Goal: Book appointment/travel/reservation

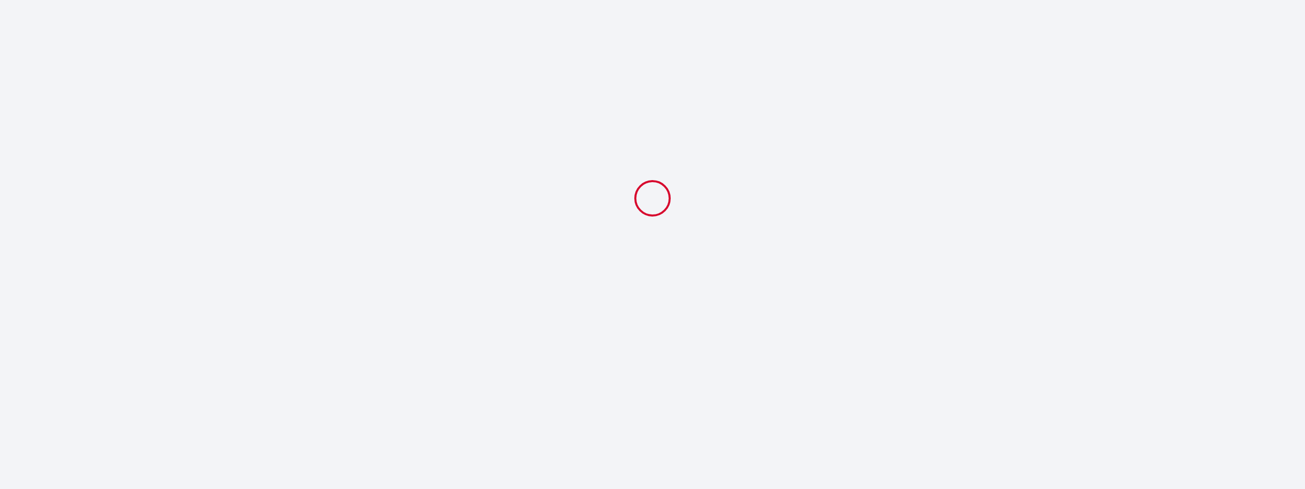
select select
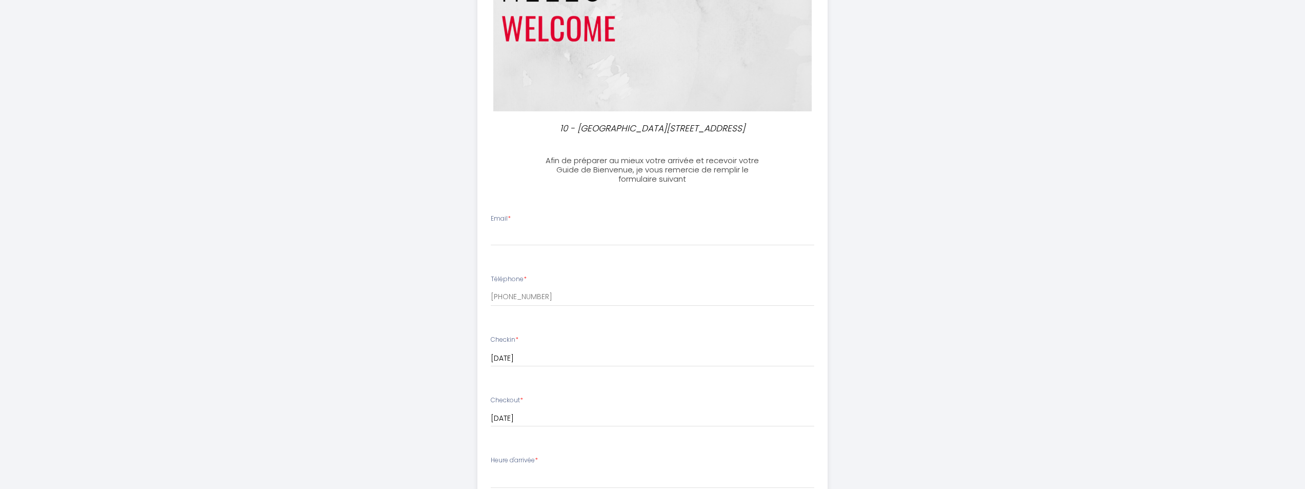
scroll to position [171, 0]
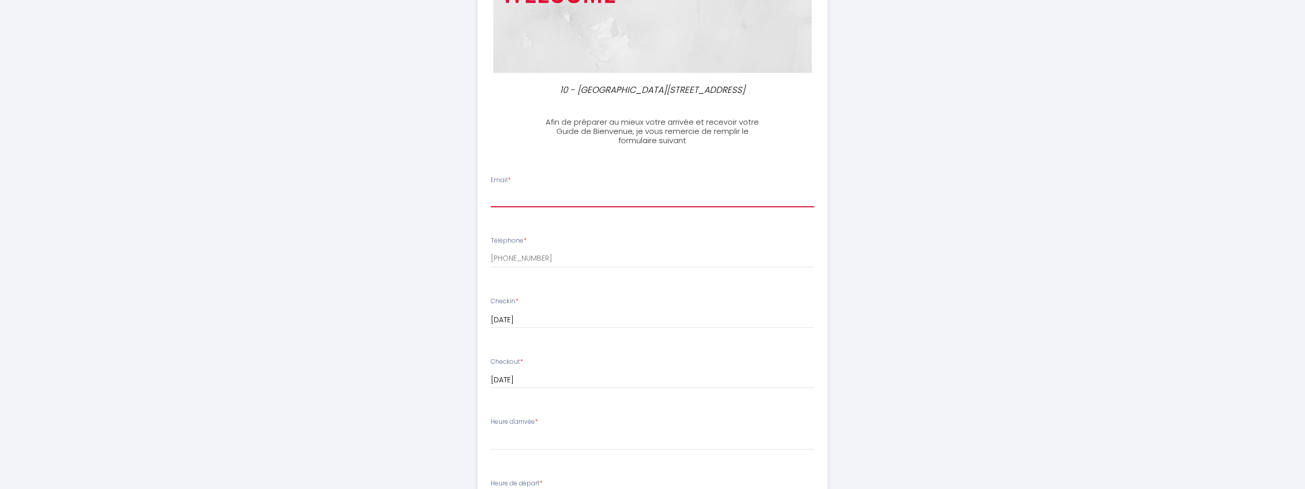
click at [540, 197] on input "Email *" at bounding box center [653, 198] width 324 height 18
type input "[EMAIL_ADDRESS][DOMAIN_NAME]"
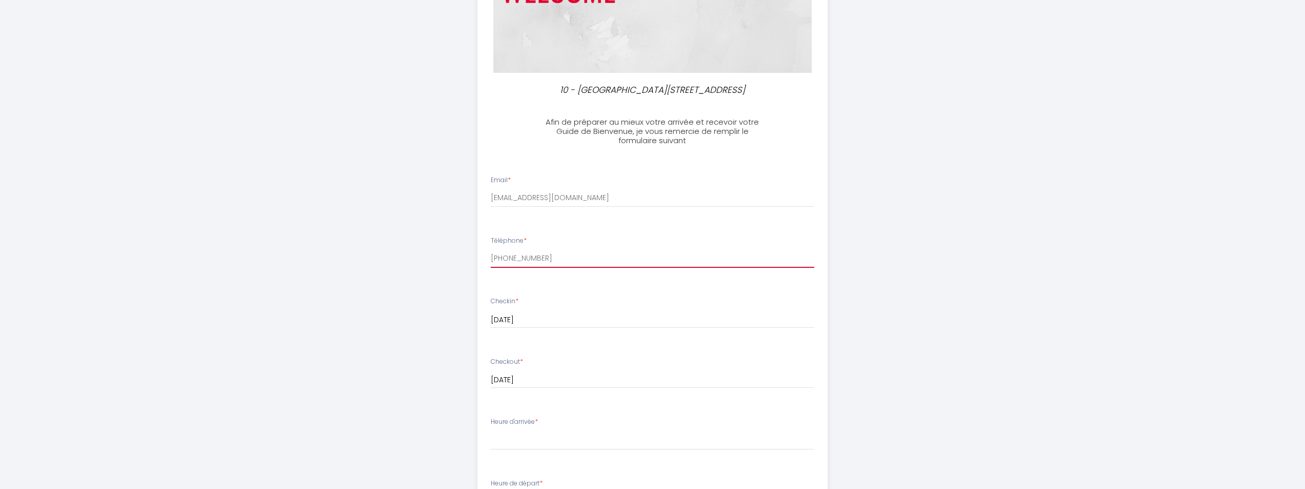
click at [543, 264] on input "[PHONE_NUMBER]" at bounding box center [653, 258] width 324 height 18
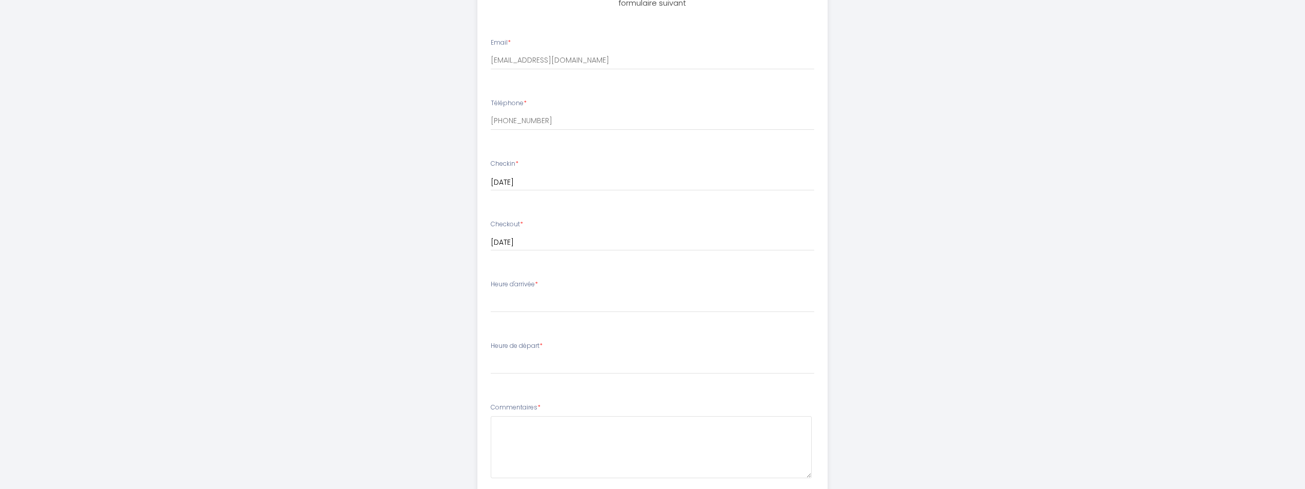
scroll to position [342, 0]
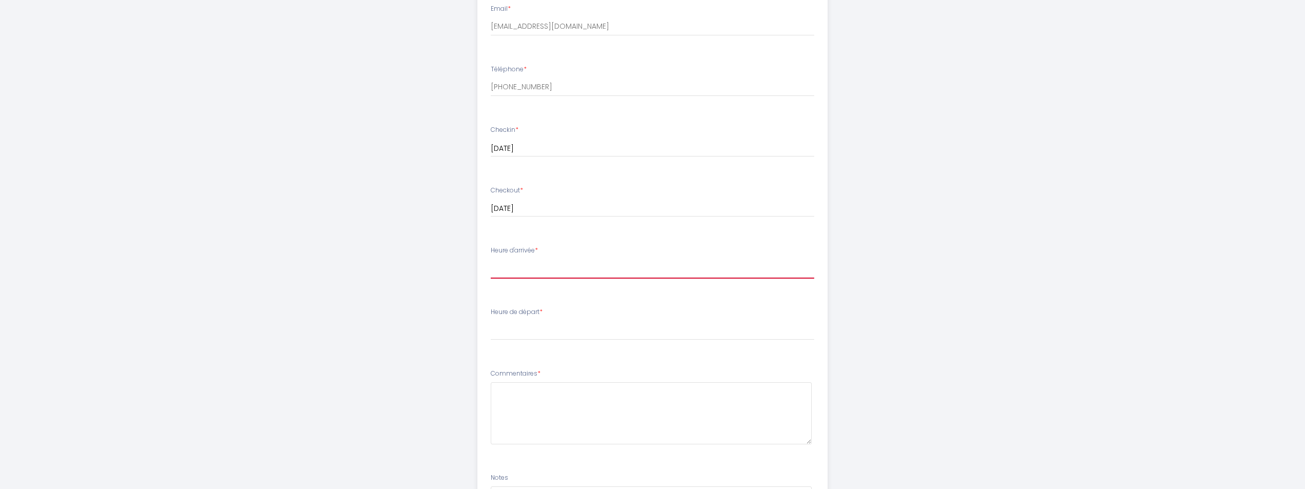
click at [552, 266] on select "16:00 16:30 17:00 17:30 18:00 18:30 19:00 19:30 20:00 20:30 21:00 21:30 22:00 2…" at bounding box center [653, 268] width 324 height 19
select select "17:00"
click at [491, 259] on select "16:00 16:30 17:00 17:30 18:00 18:30 19:00 19:30 20:00 20:30 21:00 21:30 22:00 2…" at bounding box center [653, 268] width 324 height 19
click at [540, 326] on select "00:00 00:30 01:00 01:30 02:00 02:30 03:00 03:30 04:00 04:30 05:00 05:30 06:00 0…" at bounding box center [653, 330] width 324 height 19
select select "11:00"
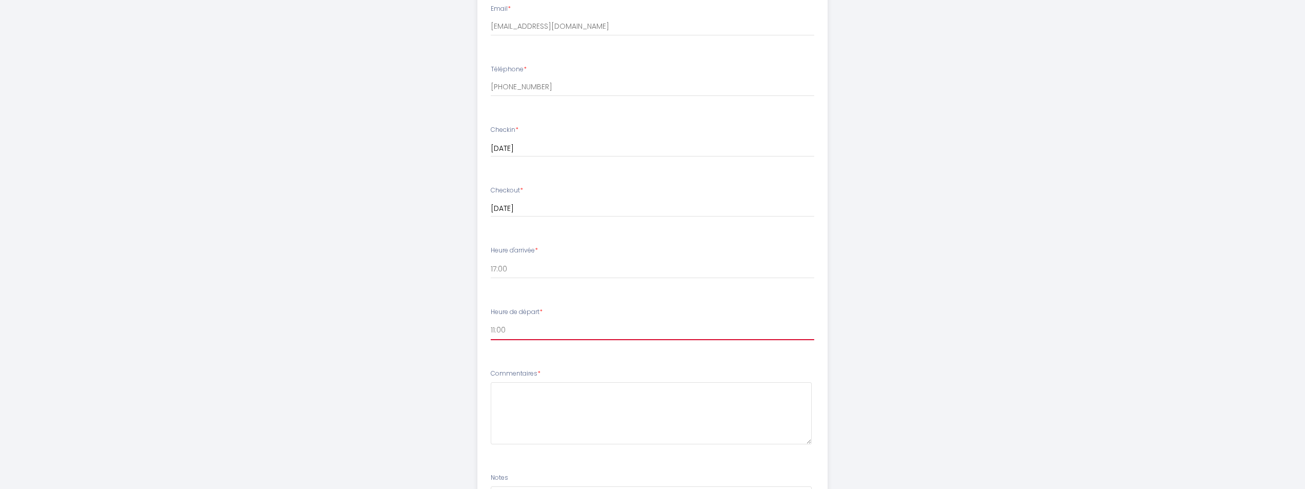
click at [491, 321] on select "00:00 00:30 01:00 01:30 02:00 02:30 03:00 03:30 04:00 04:30 05:00 05:30 06:00 0…" at bounding box center [653, 330] width 324 height 19
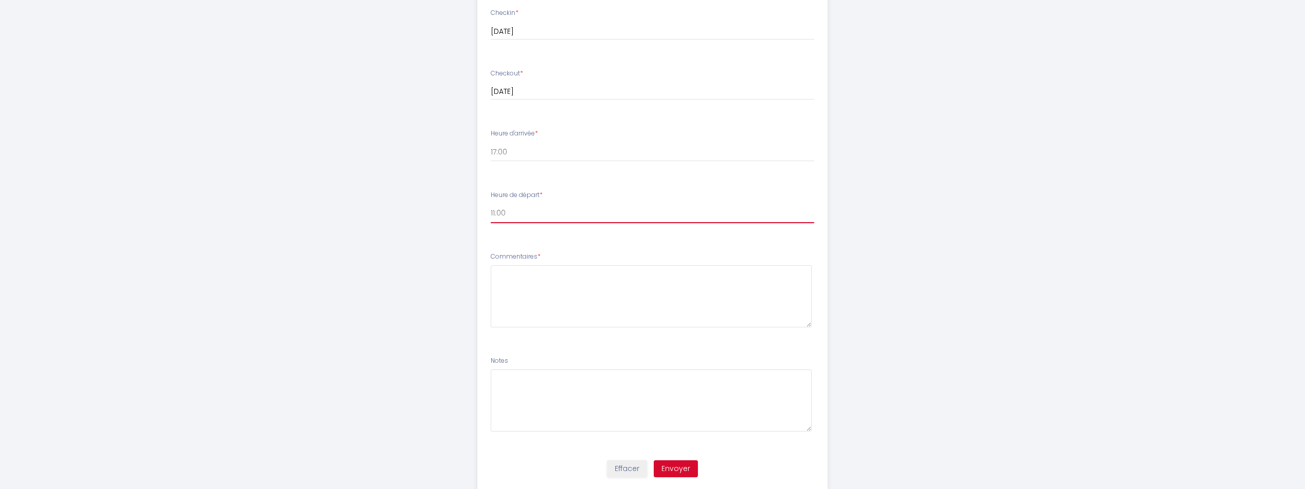
scroll to position [489, 0]
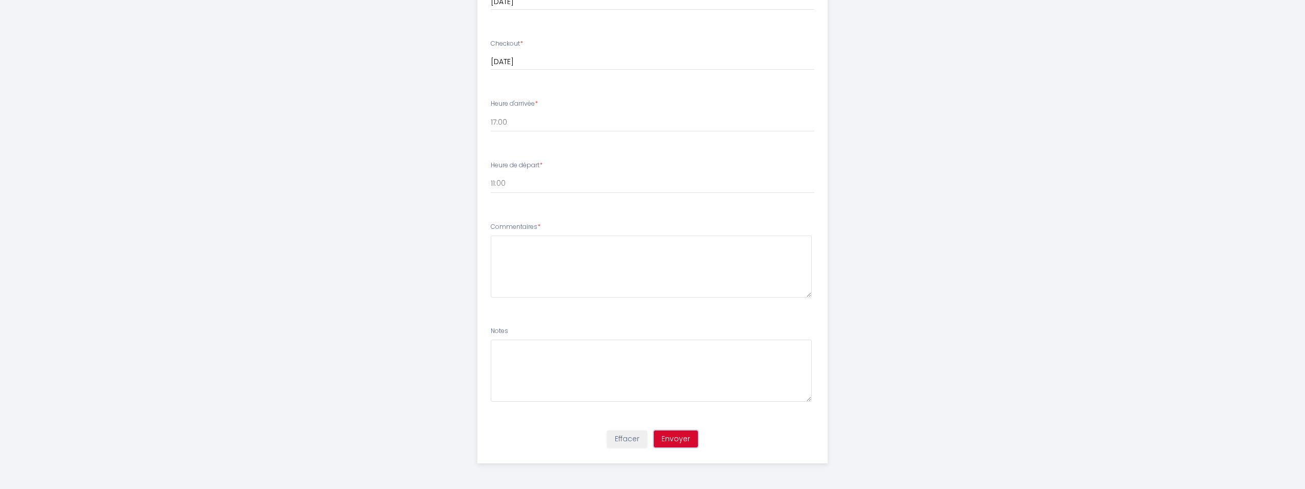
click at [687, 439] on button "Envoyer" at bounding box center [676, 438] width 44 height 17
click at [611, 256] on textarea at bounding box center [651, 266] width 321 height 62
type textarea "RAS"
click at [678, 433] on button "Envoyer" at bounding box center [676, 438] width 44 height 17
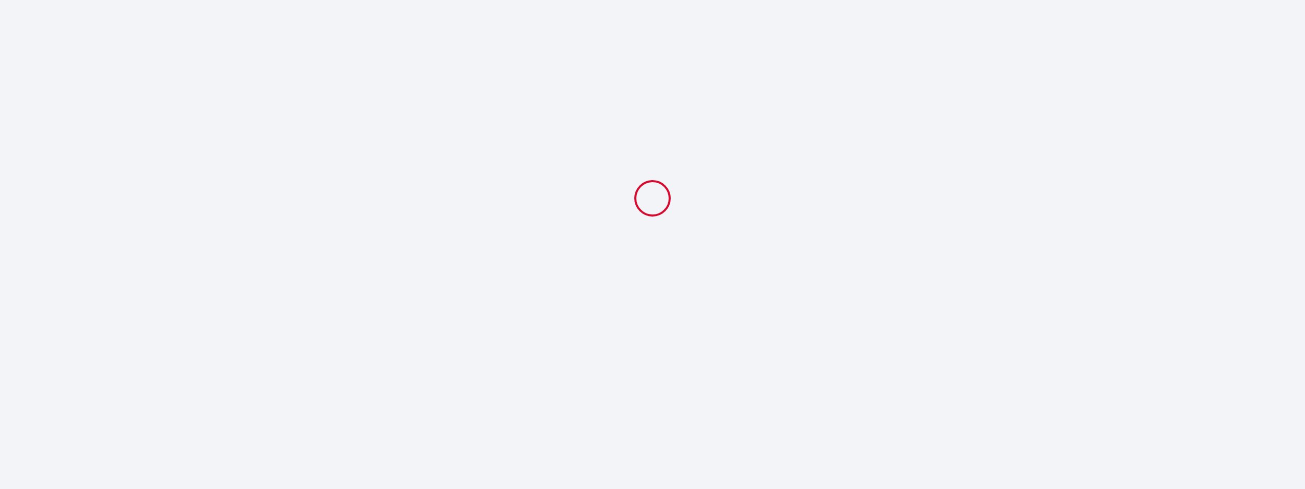
scroll to position [0, 0]
select select "17:00"
select select "11:00"
